Goal: Transaction & Acquisition: Book appointment/travel/reservation

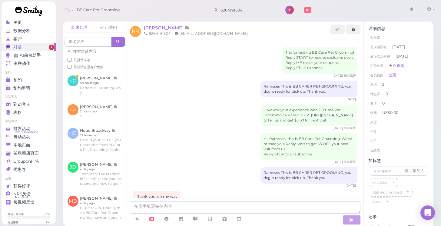
scroll to position [61, 0]
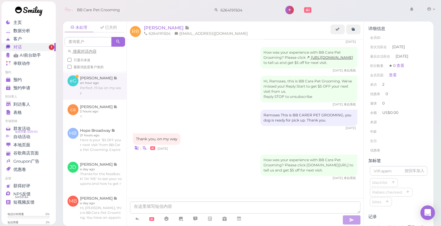
click at [106, 78] on link at bounding box center [95, 85] width 64 height 28
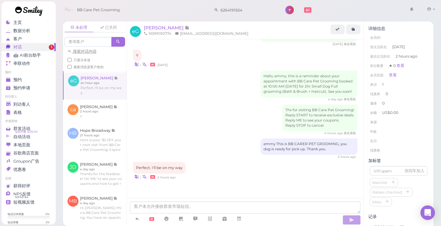
scroll to position [55, 0]
click at [248, 10] on input "6264191504" at bounding box center [248, 10] width 59 height 10
click at [244, 21] on span "[PERSON_NAME]" at bounding box center [232, 20] width 34 height 5
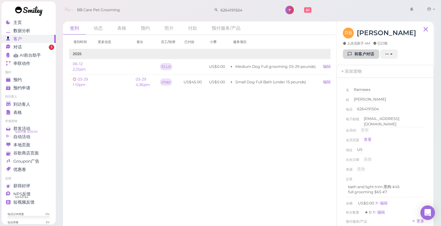
click at [361, 55] on link "和客户对话" at bounding box center [361, 54] width 36 height 10
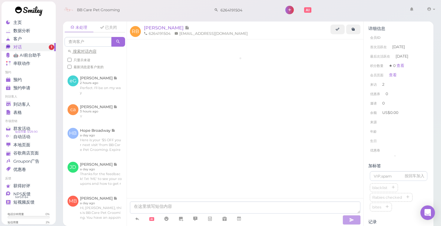
scroll to position [61, 0]
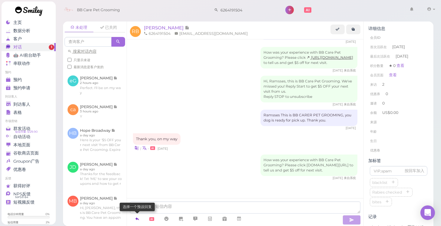
click at [138, 219] on icon at bounding box center [137, 219] width 5 height 6
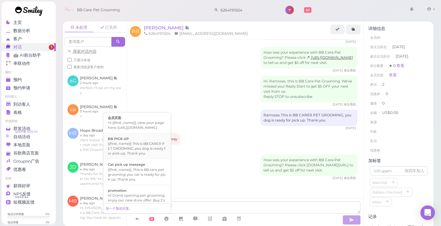
click at [134, 152] on div "{{first_name}} This is BB CARER PET GROOMING, you dog is ready for pick up. Tha…" at bounding box center [137, 148] width 58 height 15
type textarea "{{first_name}} This is BB CARER PET GROOMING, you dog is ready for pick up. Tha…"
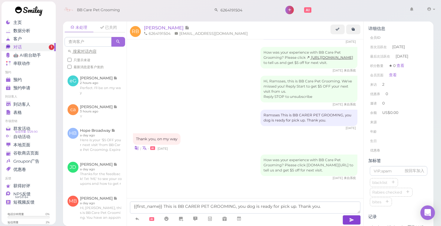
click at [352, 219] on icon "button" at bounding box center [351, 220] width 5 height 6
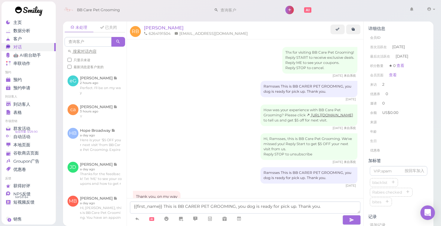
scroll to position [61, 0]
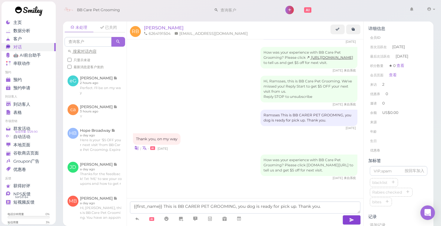
click at [349, 217] on icon "button" at bounding box center [351, 220] width 5 height 6
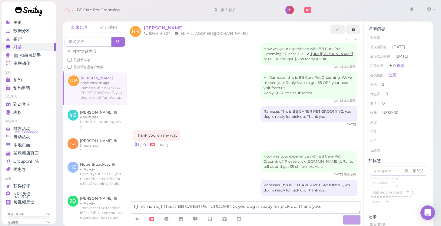
scroll to position [80, 0]
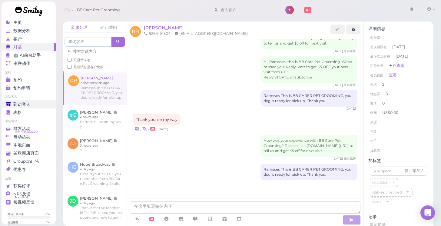
click at [24, 104] on span "到访客人" at bounding box center [21, 104] width 17 height 5
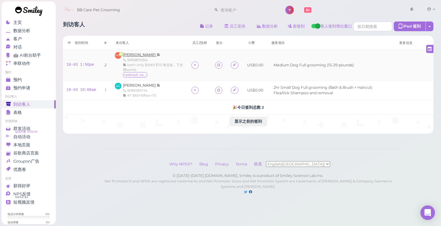
click at [135, 54] on span "[PERSON_NAME]" at bounding box center [140, 54] width 34 height 5
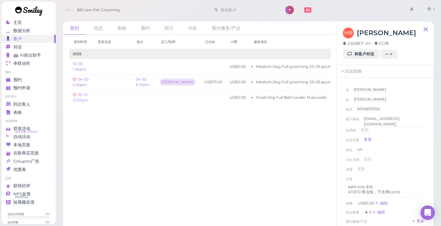
click at [424, 151] on div "地址 US" at bounding box center [385, 152] width 78 height 10
click at [15, 79] on span "预约" at bounding box center [17, 79] width 8 height 5
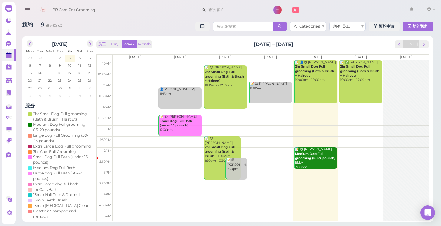
click at [358, 107] on td at bounding box center [271, 109] width 316 height 11
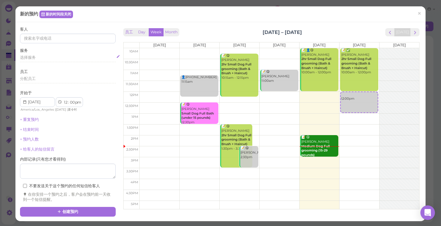
click at [36, 57] on div "选择服务" at bounding box center [68, 57] width 96 height 5
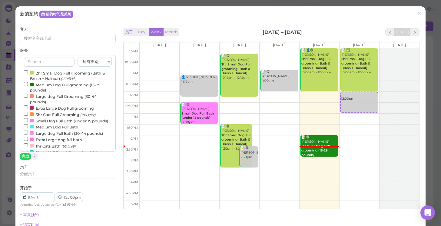
click at [27, 71] on input "2hr Small Dog Full grooming (Bath & Brush + Haircut) (120分钟)" at bounding box center [26, 72] width 4 height 4
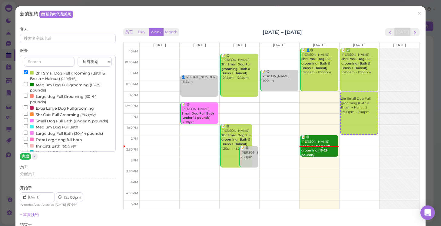
click at [25, 156] on button "完成" at bounding box center [25, 156] width 11 height 6
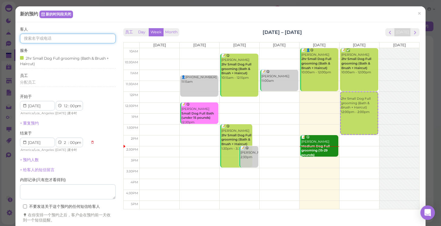
click at [36, 37] on input at bounding box center [68, 39] width 96 height 10
type input "6268203025"
click at [38, 51] on link "Andrew Nevarez 6268203025" at bounding box center [54, 50] width 69 height 12
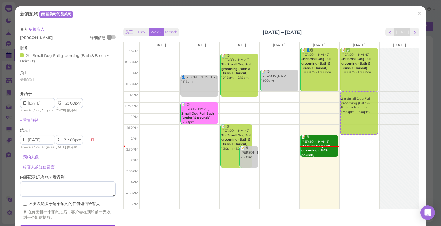
click at [53, 225] on button "创建预约" at bounding box center [68, 230] width 96 height 10
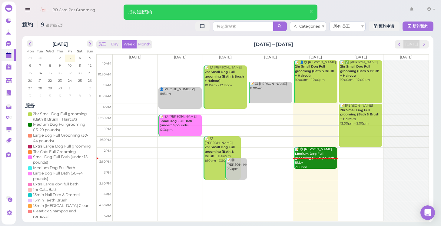
click at [358, 121] on div "📝 Andrew Nevarez 2hr Small Dog Full grooming (Bath & Brush + Haircut) 12:00pm -…" at bounding box center [361, 115] width 42 height 22
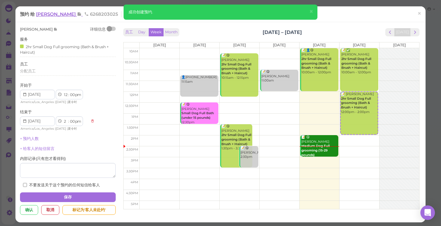
click at [68, 15] on span "Andrew Nevarez" at bounding box center [56, 14] width 41 height 6
